Goal: Complete application form

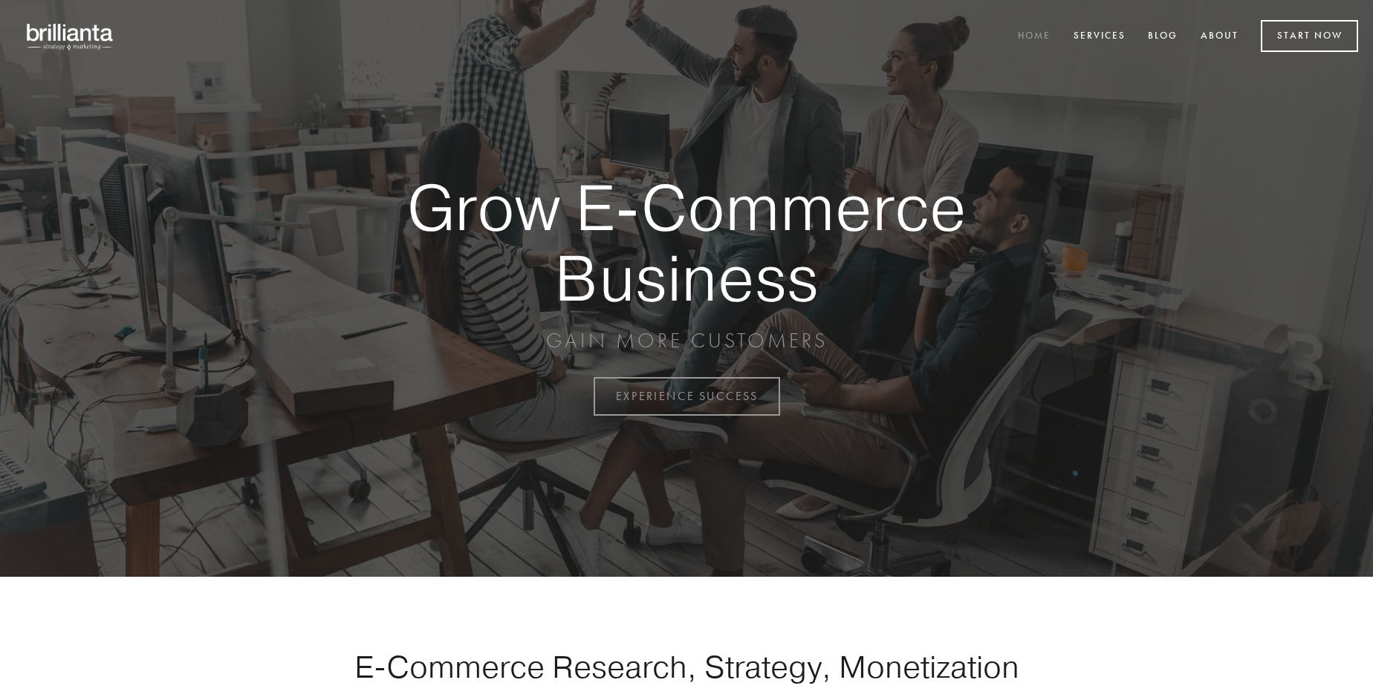
scroll to position [3893, 0]
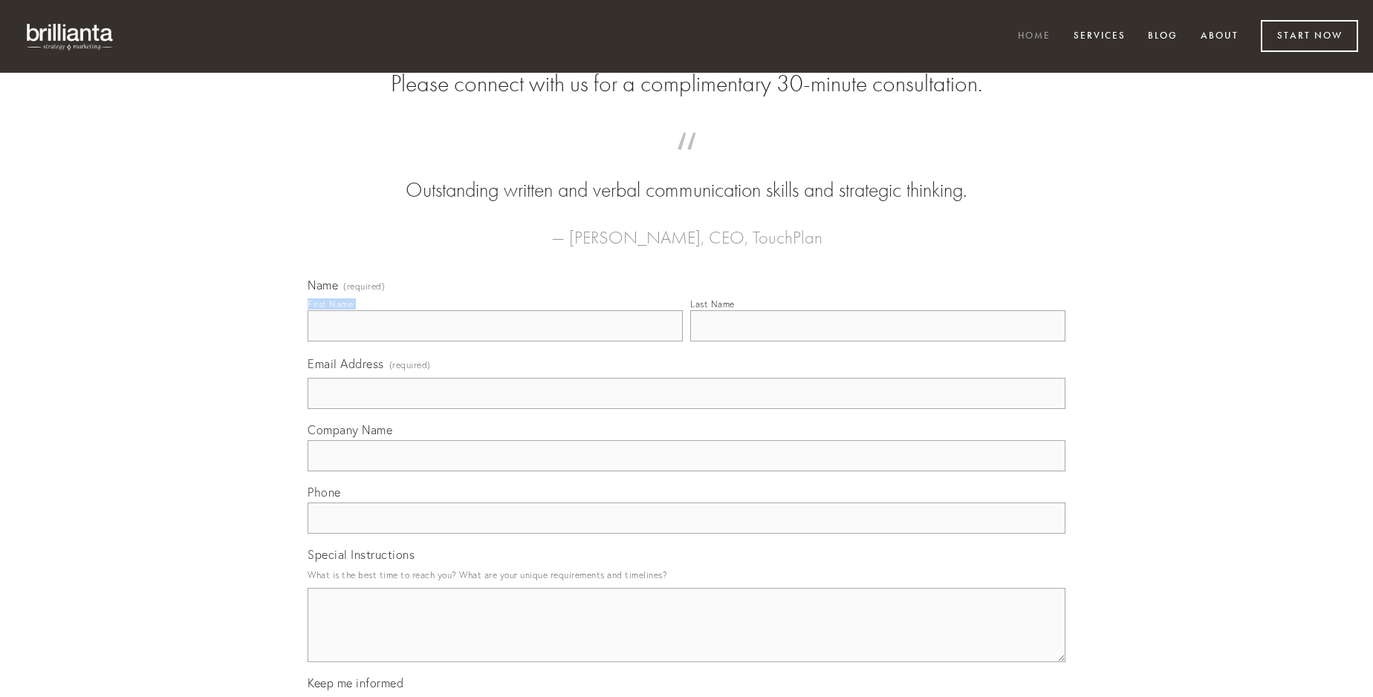
type input "[PERSON_NAME]"
click at [877, 342] on input "Last Name" at bounding box center [877, 325] width 375 height 31
type input "[PERSON_NAME]"
click at [686, 409] on input "Email Address (required)" at bounding box center [686, 393] width 758 height 31
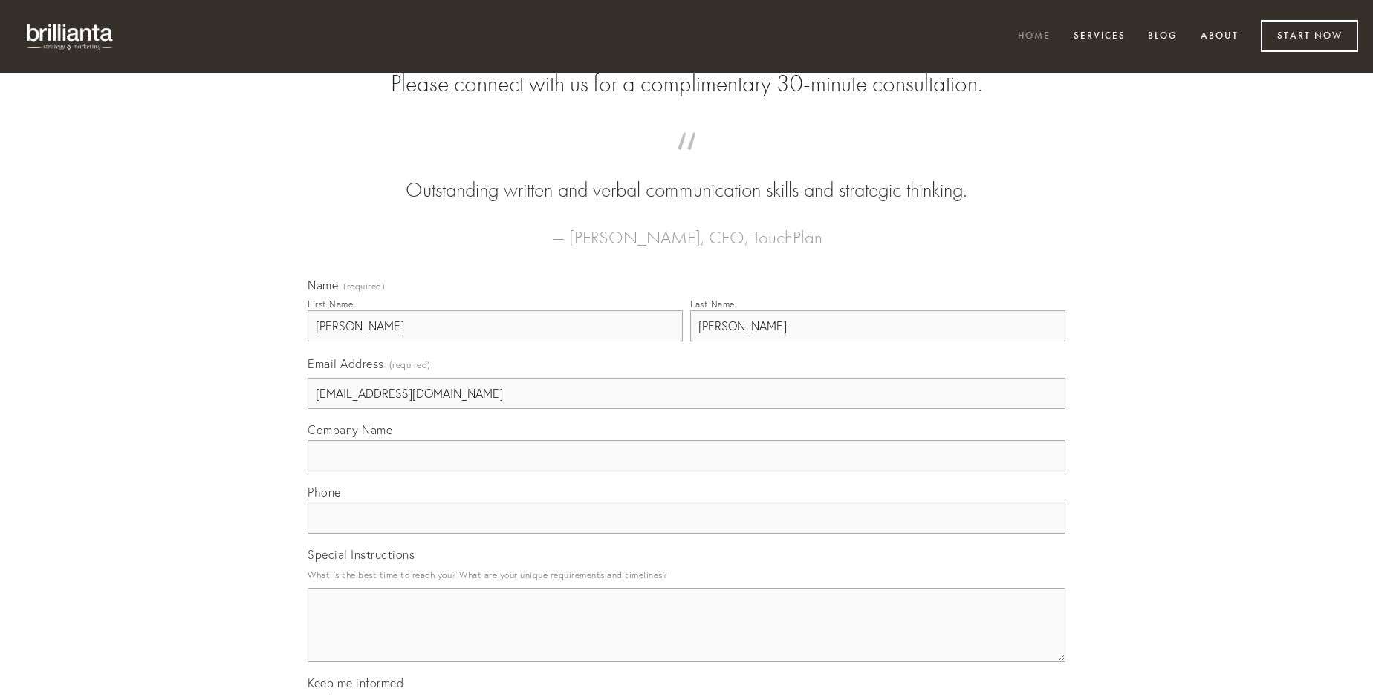
type input "[EMAIL_ADDRESS][DOMAIN_NAME]"
click at [686, 472] on input "Company Name" at bounding box center [686, 455] width 758 height 31
type input "virgo"
click at [686, 534] on input "text" at bounding box center [686, 518] width 758 height 31
click at [686, 639] on textarea "Special Instructions" at bounding box center [686, 625] width 758 height 74
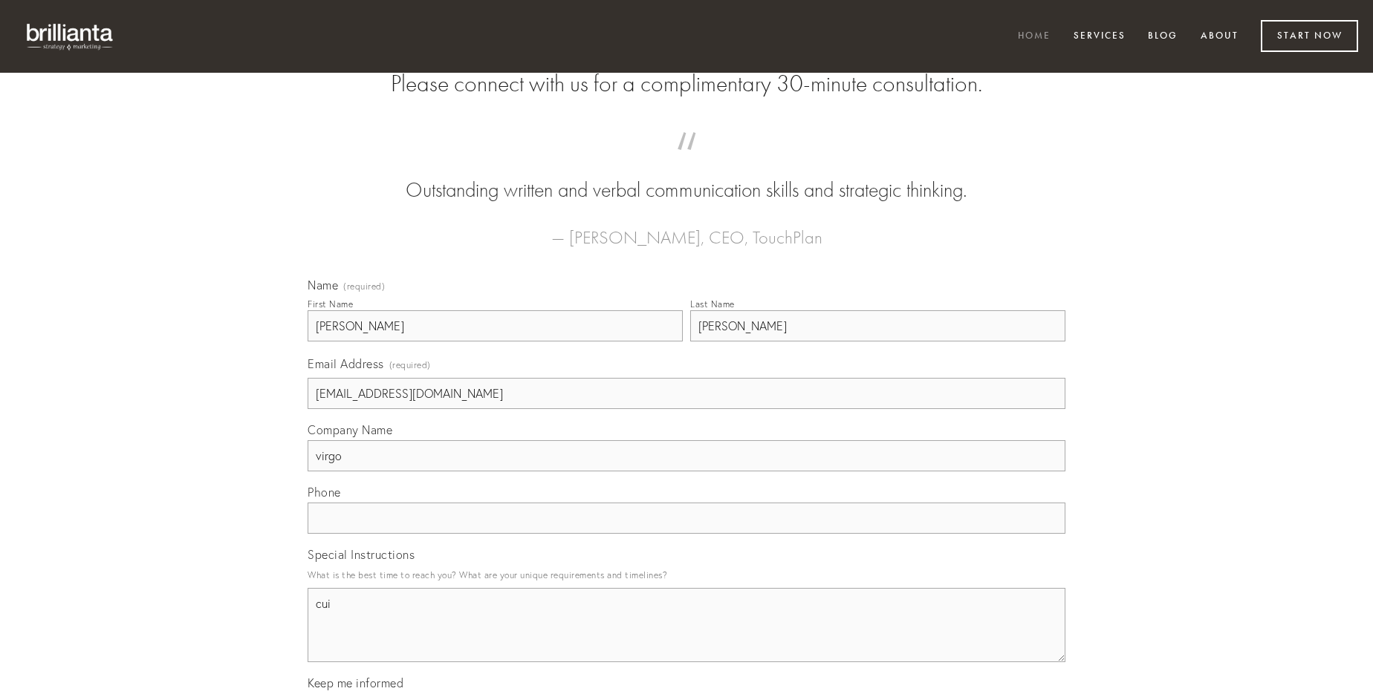
type textarea "cui"
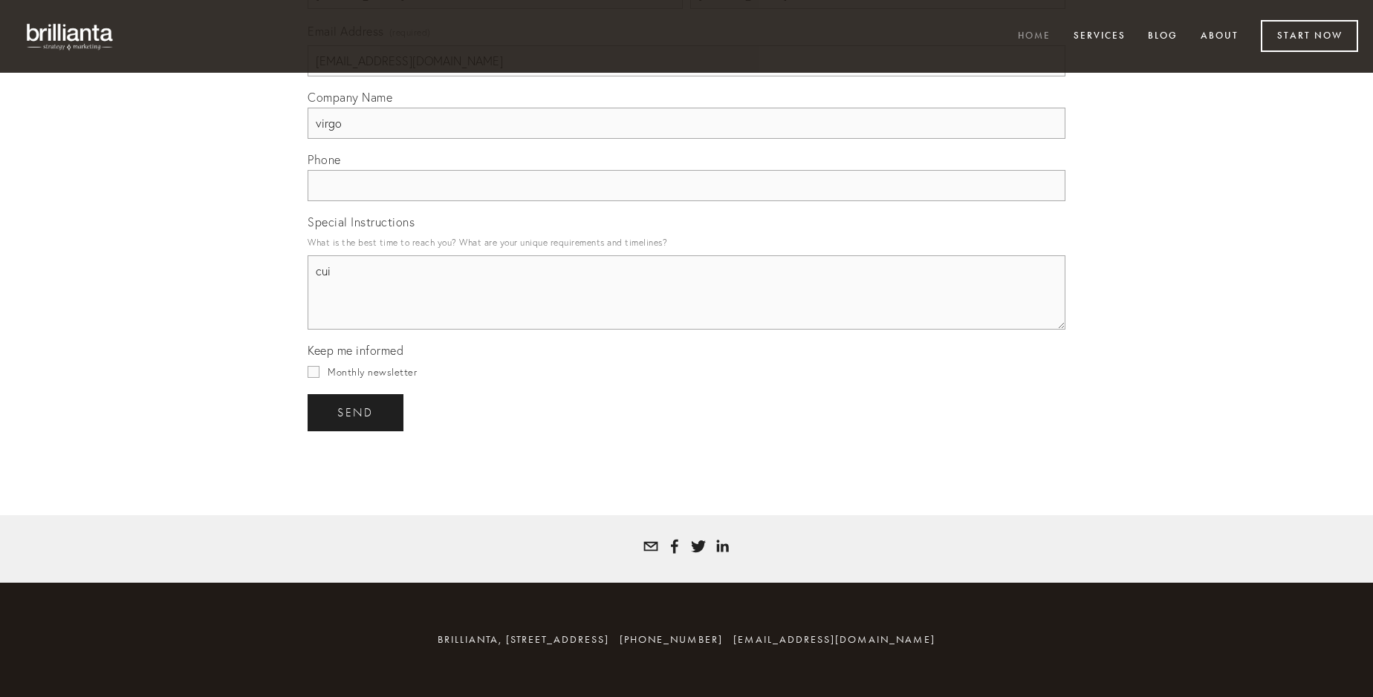
click at [356, 412] on span "send" at bounding box center [355, 412] width 36 height 13
